Goal: Find specific page/section: Find specific page/section

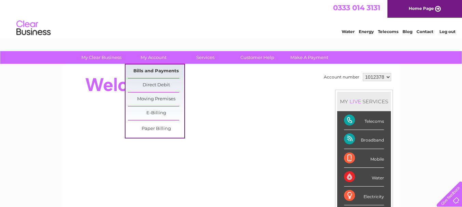
click at [145, 69] on link "Bills and Payments" at bounding box center [156, 72] width 56 height 14
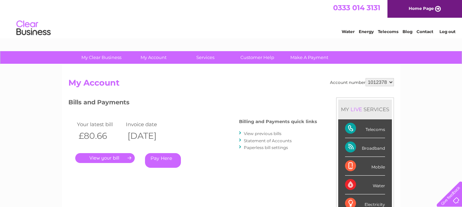
click at [103, 159] on link "." at bounding box center [104, 158] width 59 height 10
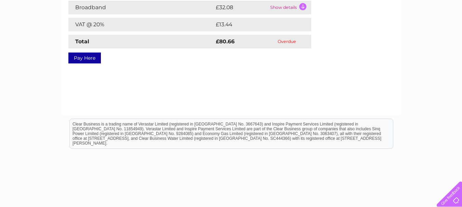
scroll to position [34, 0]
